Goal: Information Seeking & Learning: Learn about a topic

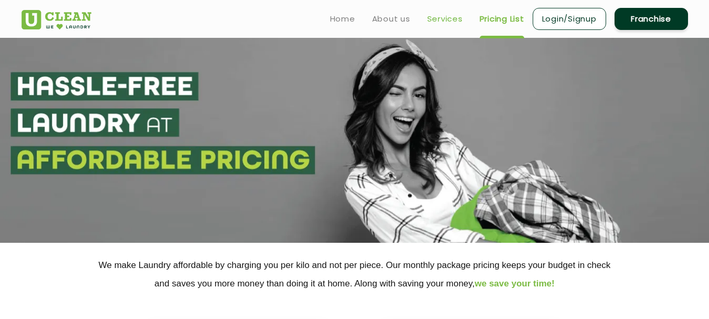
click at [437, 20] on link "Services" at bounding box center [445, 19] width 36 height 13
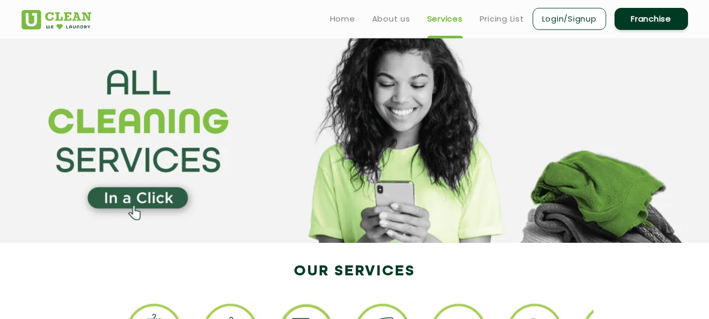
click at [492, 26] on ul "Home About us Services Pricing List Login/Signup Franchise" at bounding box center [505, 18] width 366 height 25
click at [492, 25] on ul "Home About us Services Pricing List Login/Signup Franchise" at bounding box center [505, 18] width 366 height 25
click at [496, 21] on link "Pricing List" at bounding box center [502, 19] width 45 height 13
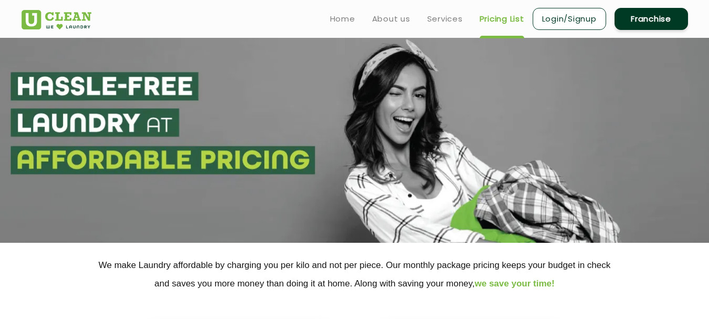
select select "0"
click at [406, 19] on link "About us" at bounding box center [391, 19] width 38 height 13
select select "0"
